Goal: Information Seeking & Learning: Learn about a topic

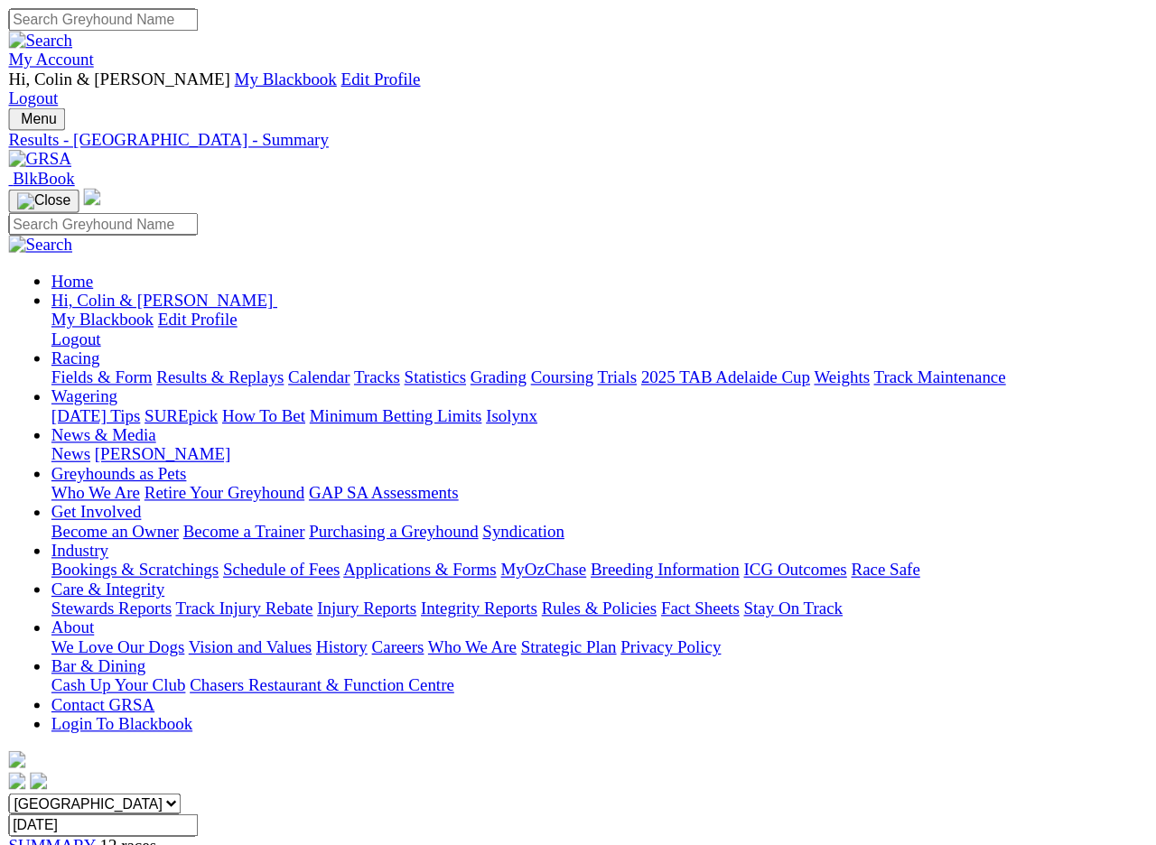
scroll to position [4, 0]
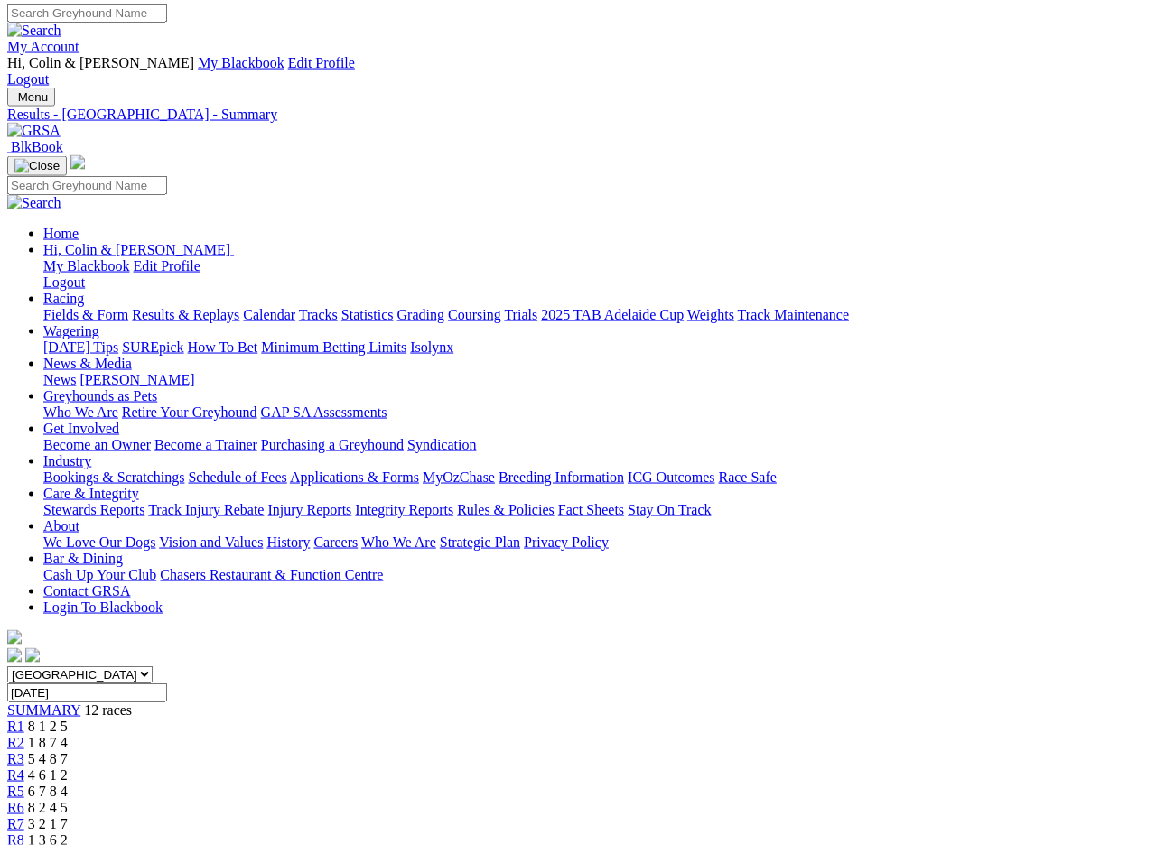
click at [167, 684] on input "[DATE]" at bounding box center [87, 693] width 160 height 19
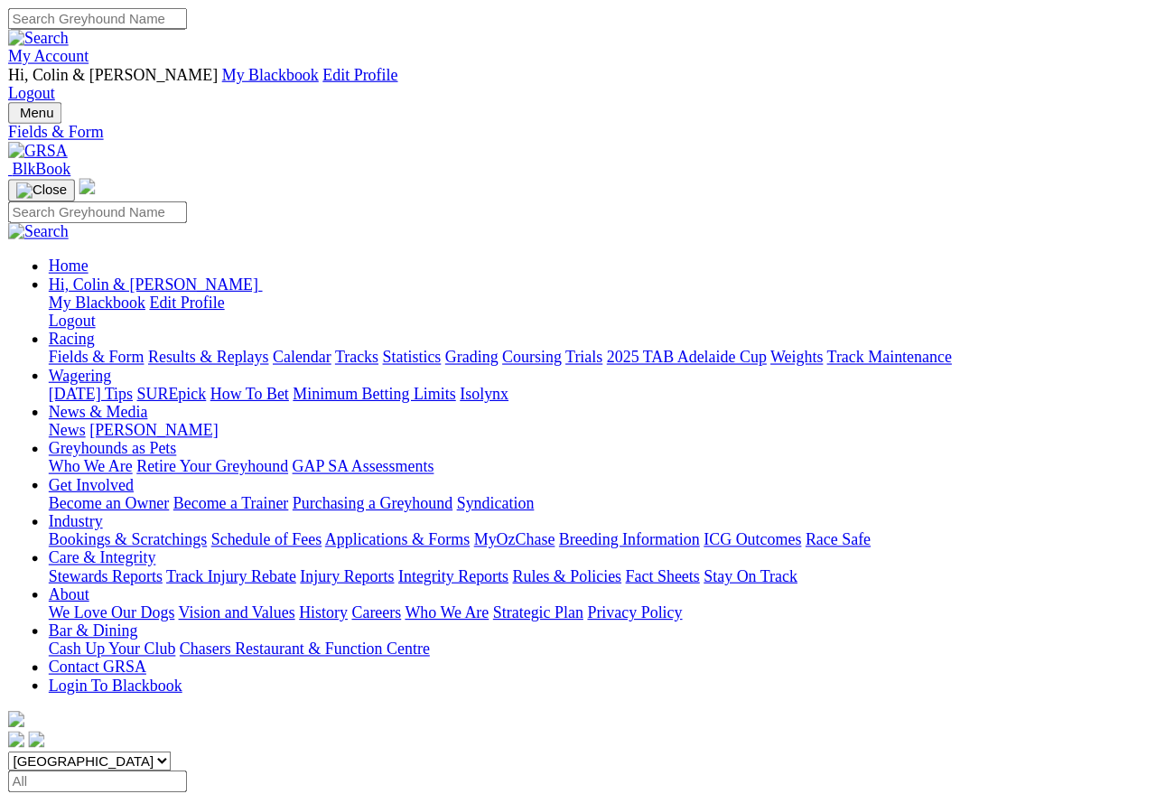
scroll to position [8, 0]
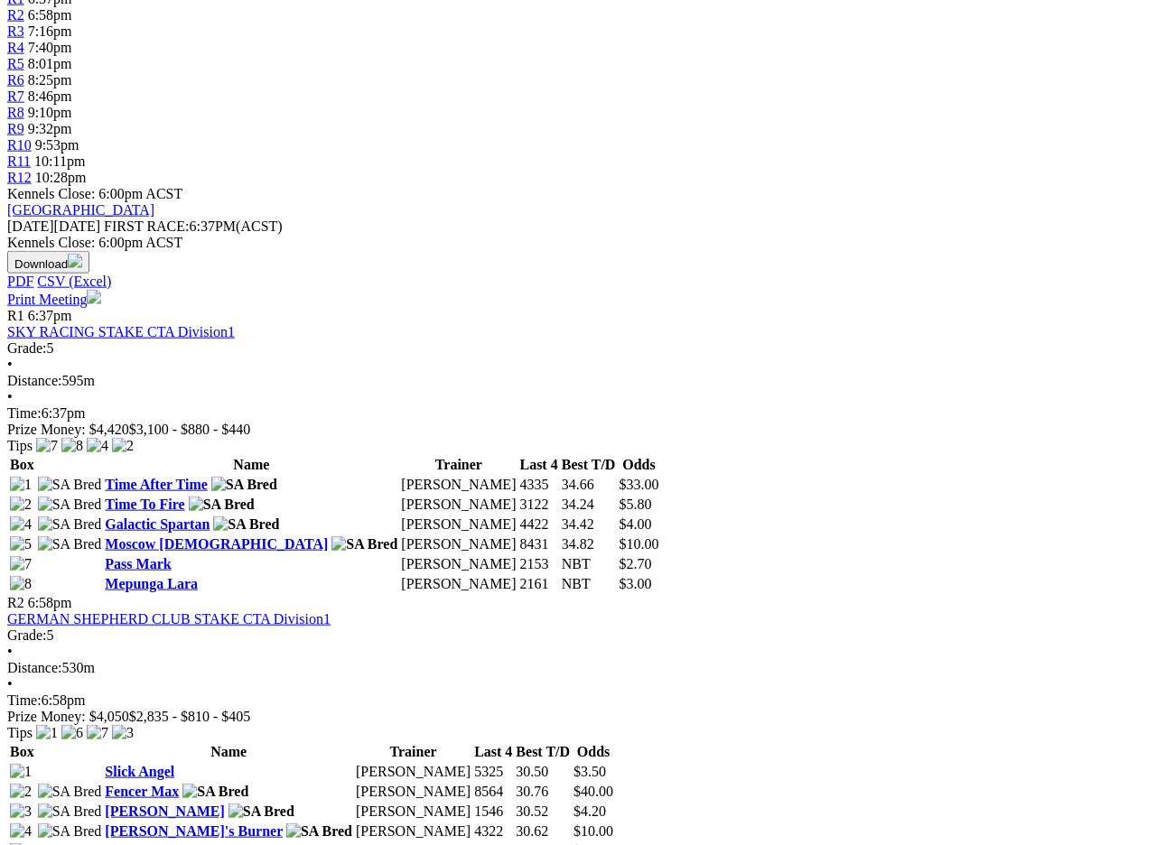
scroll to position [733, 14]
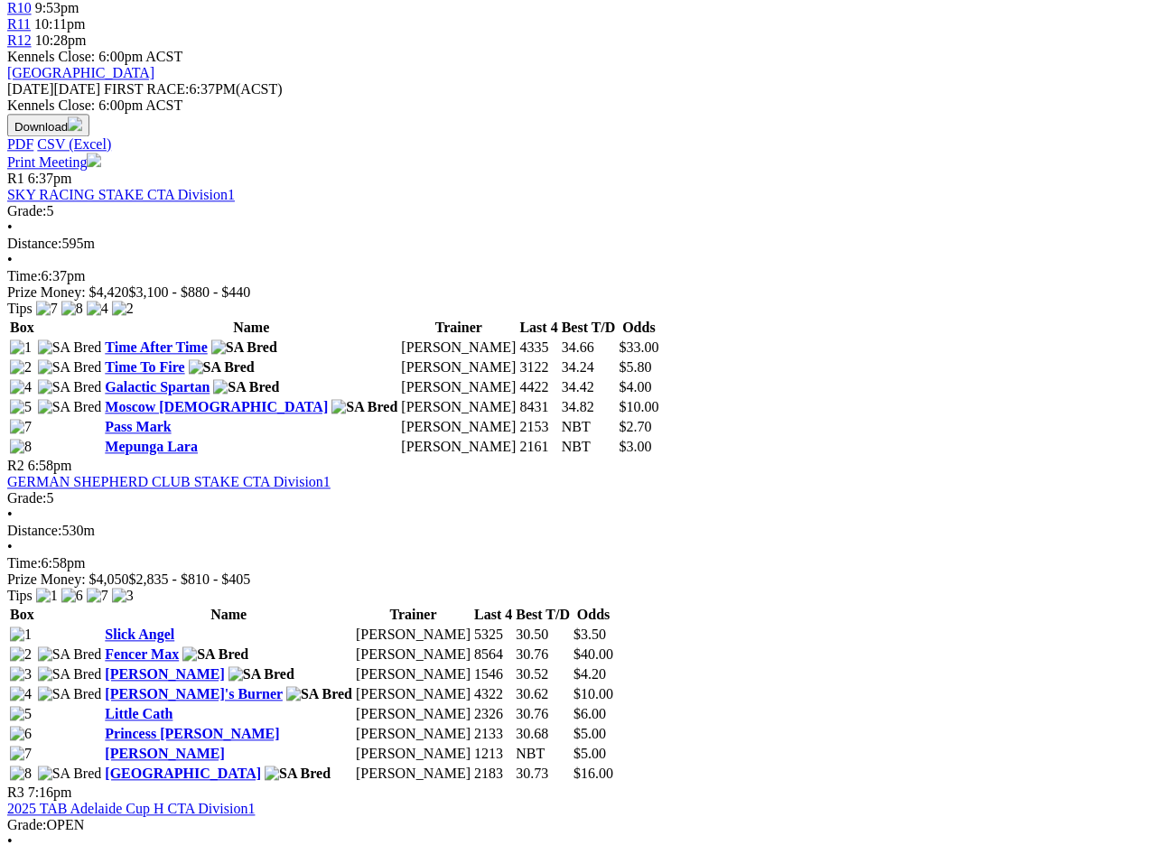
scroll to position [868, 16]
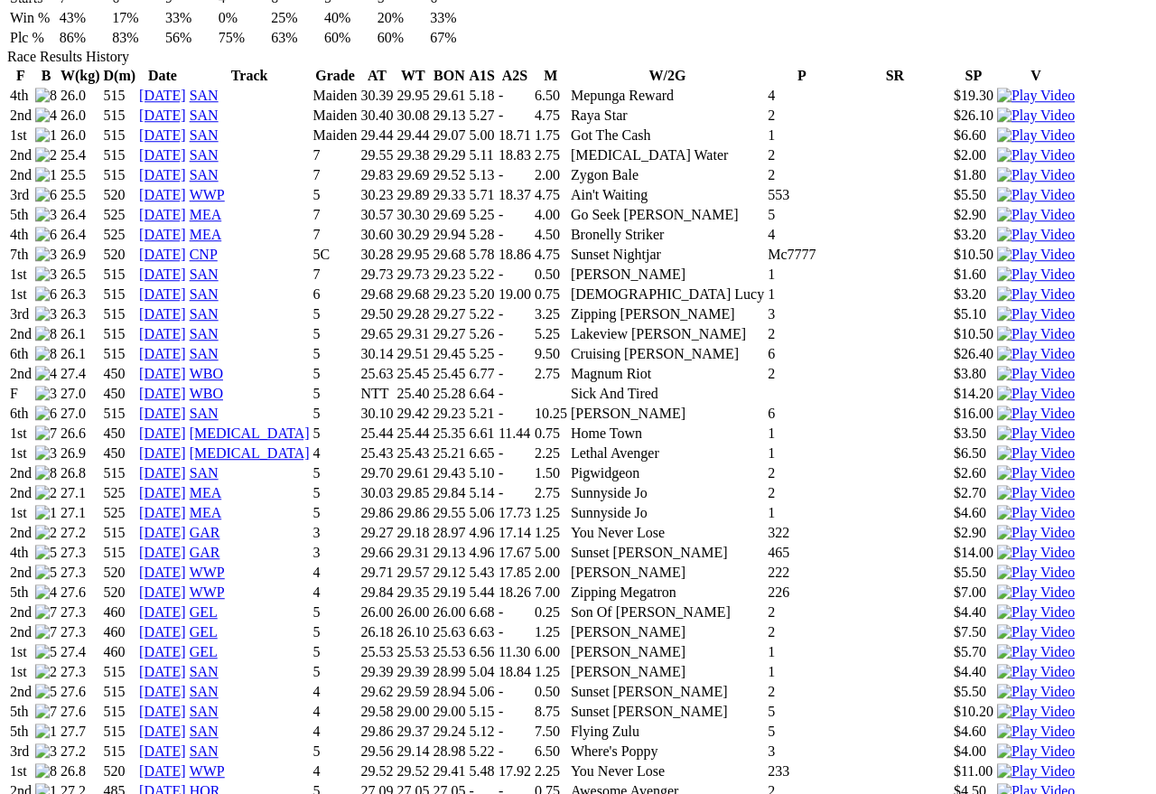
scroll to position [1353, 0]
